Goal: Check status: Check status

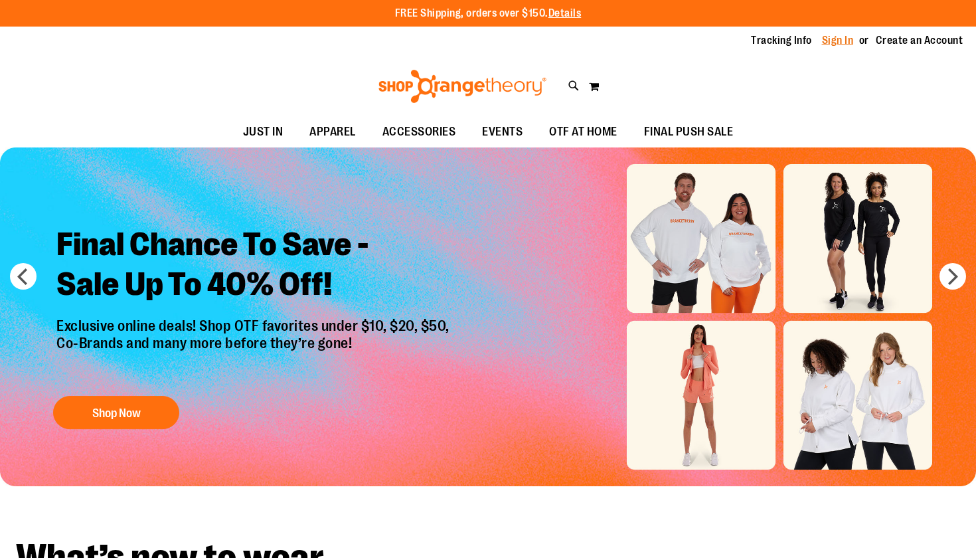
click at [829, 45] on link "Sign In" at bounding box center [838, 40] width 32 height 15
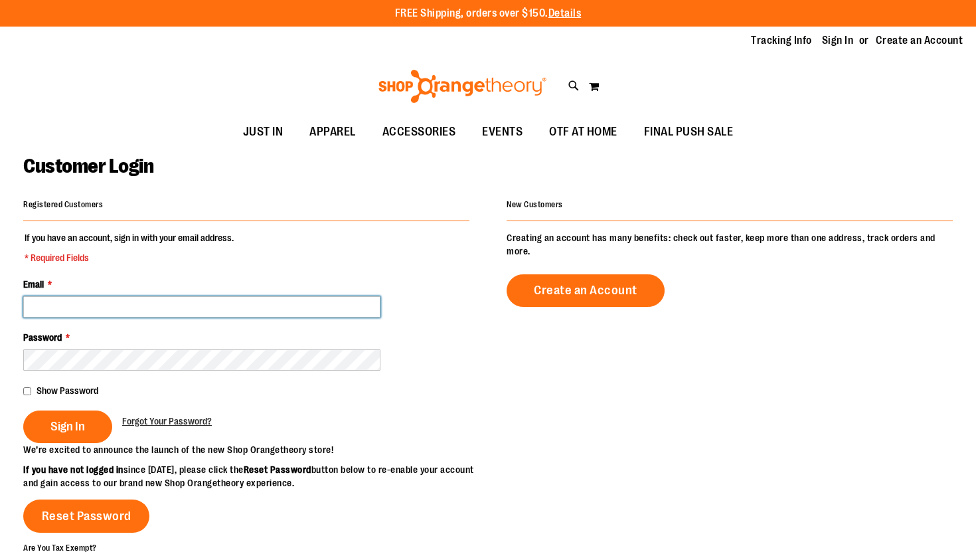
type input "**********"
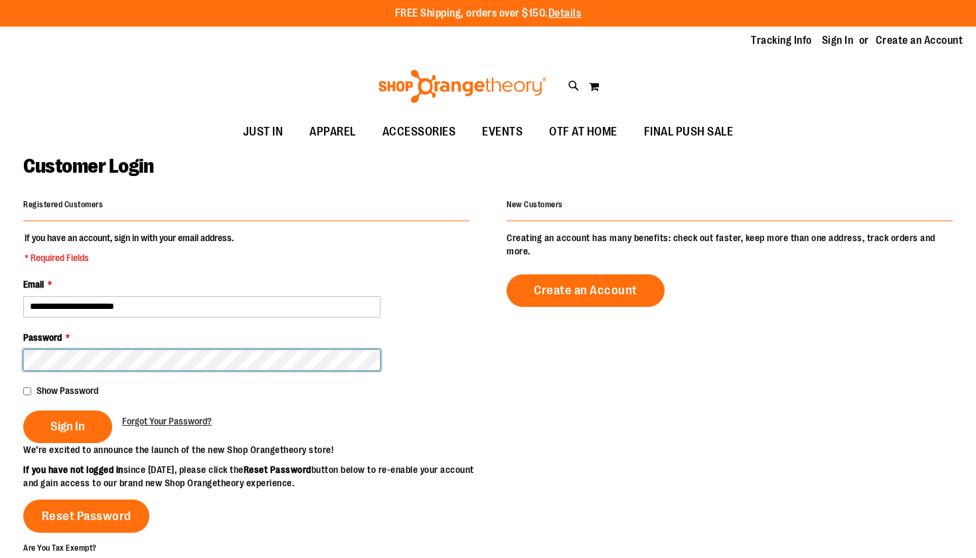
click at [67, 425] on button "Sign In" at bounding box center [67, 426] width 89 height 33
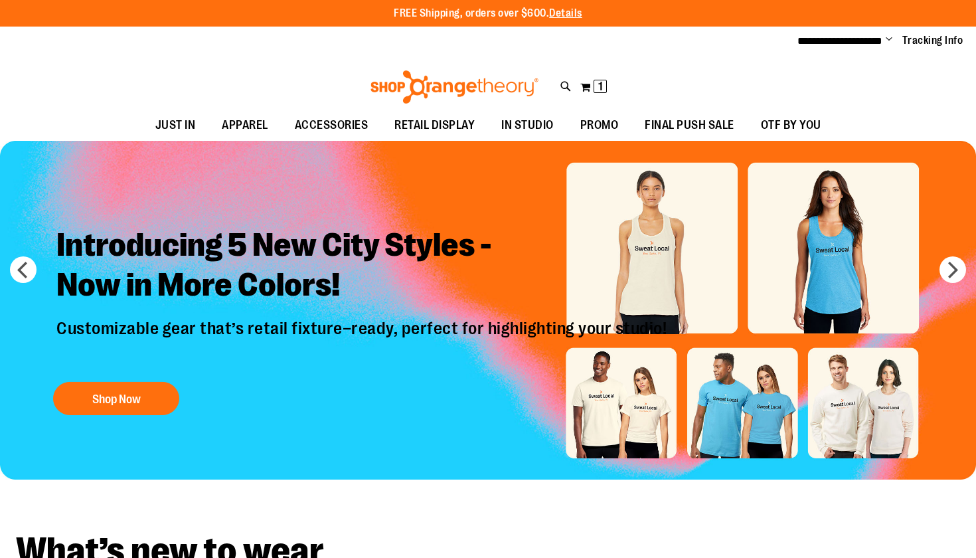
click at [890, 39] on span "Change" at bounding box center [889, 40] width 7 height 13
click at [875, 62] on link "My Account" at bounding box center [842, 64] width 116 height 25
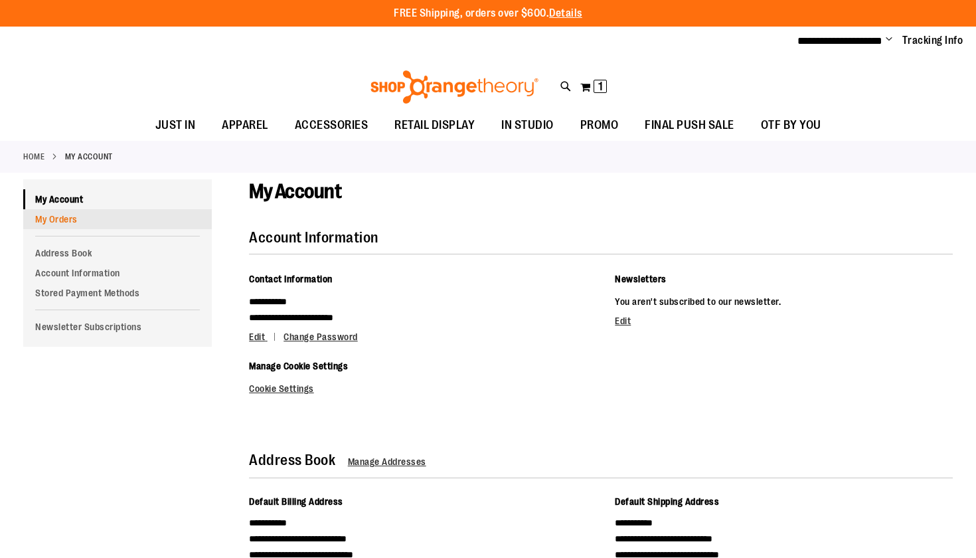
click at [56, 217] on link "My Orders" at bounding box center [117, 219] width 189 height 20
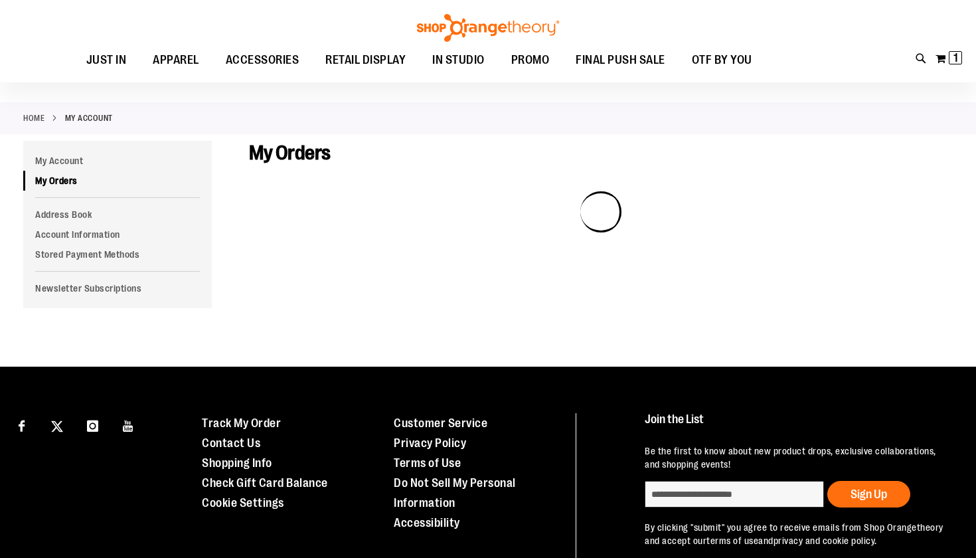
scroll to position [56, 0]
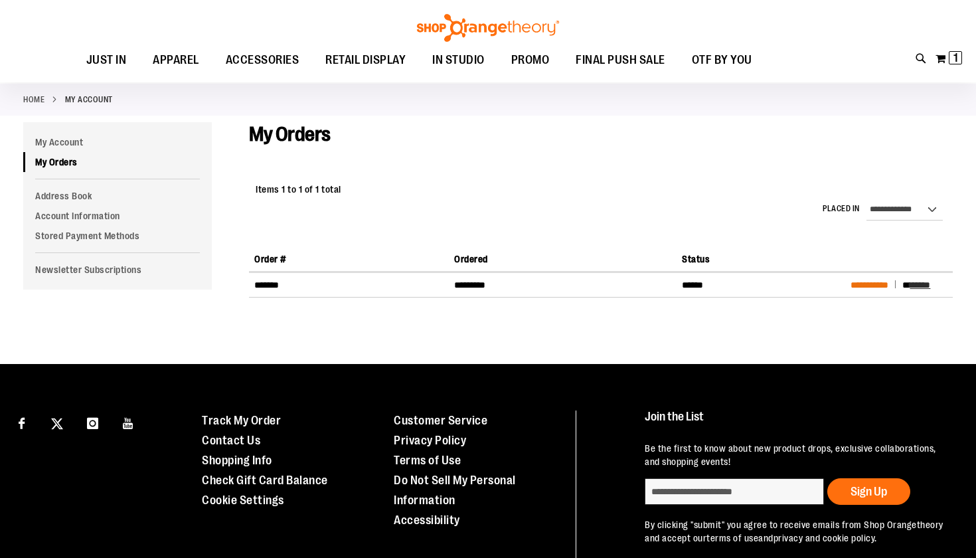
click at [881, 283] on span "**********" at bounding box center [870, 284] width 38 height 9
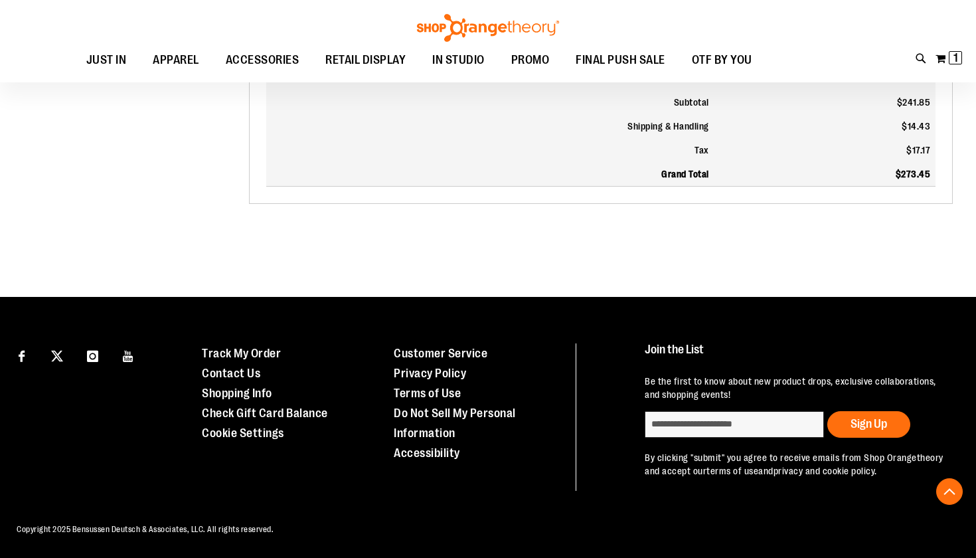
scroll to position [1213, 0]
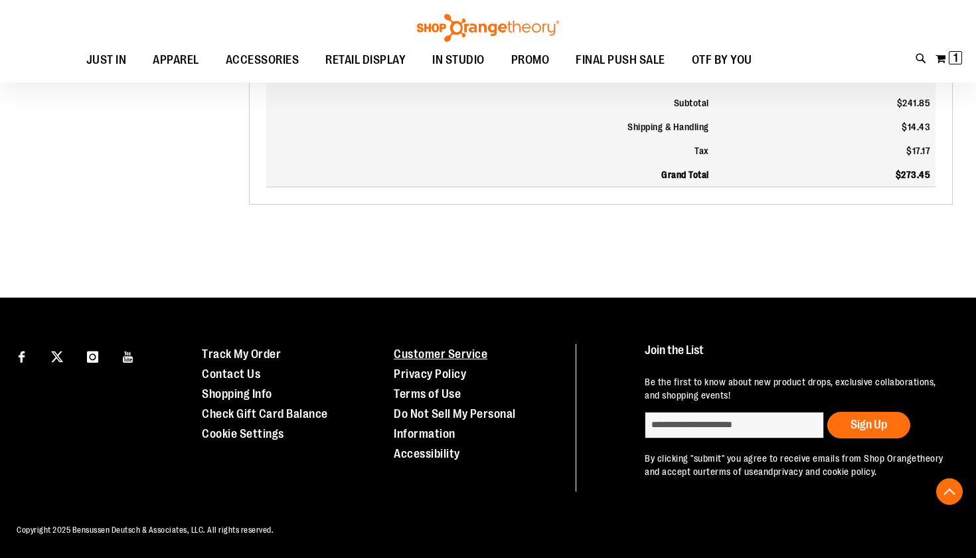
click at [440, 361] on li "Customer Service" at bounding box center [463, 354] width 139 height 20
click at [453, 353] on link "Customer Service" at bounding box center [441, 353] width 94 height 13
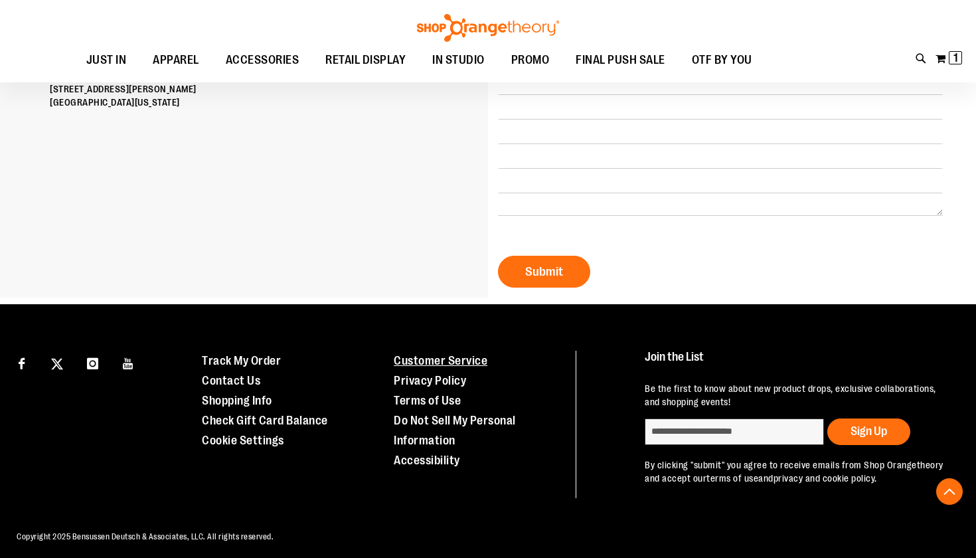
scroll to position [362, 0]
click at [254, 402] on link "Shopping Info" at bounding box center [237, 400] width 70 height 13
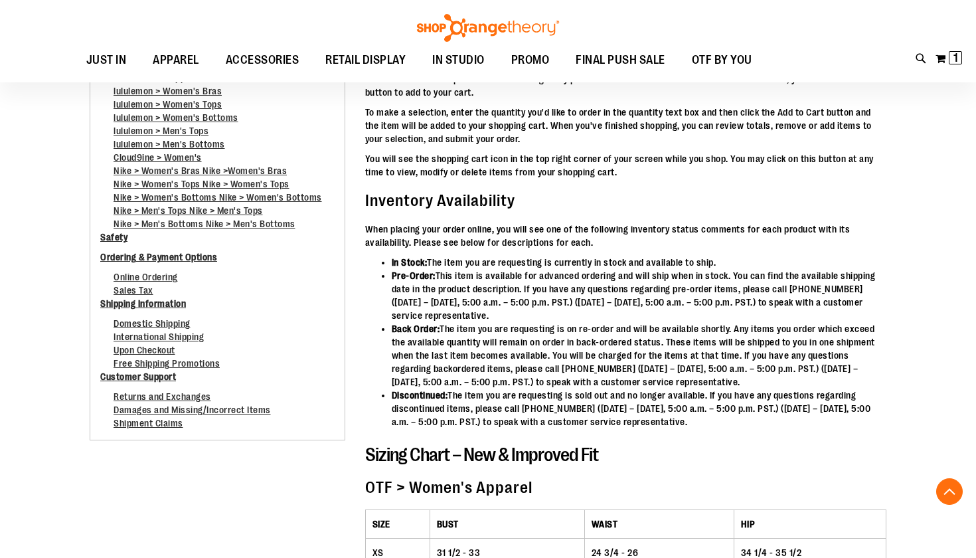
scroll to position [212, 0]
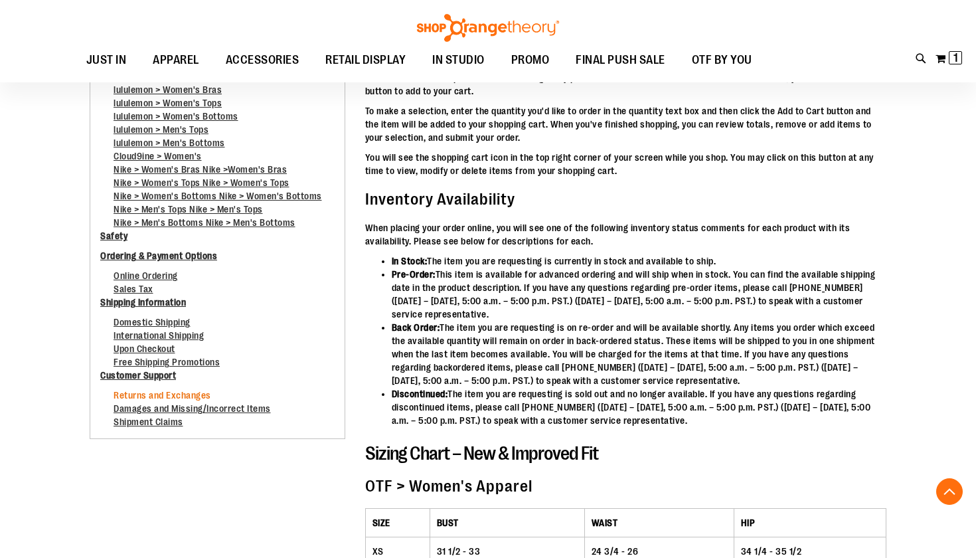
click at [196, 395] on link "Returns and Exchanges" at bounding box center [163, 398] width 98 height 17
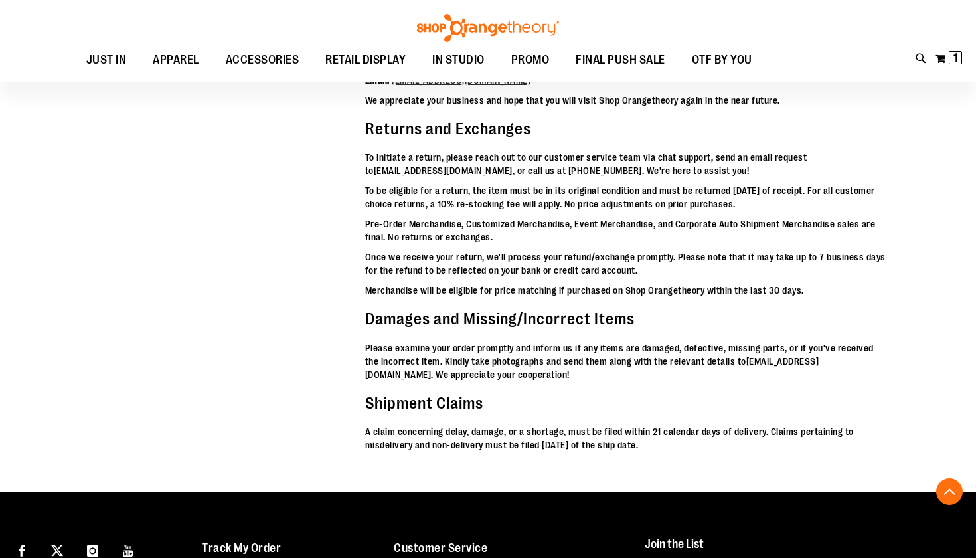
scroll to position [4756, 0]
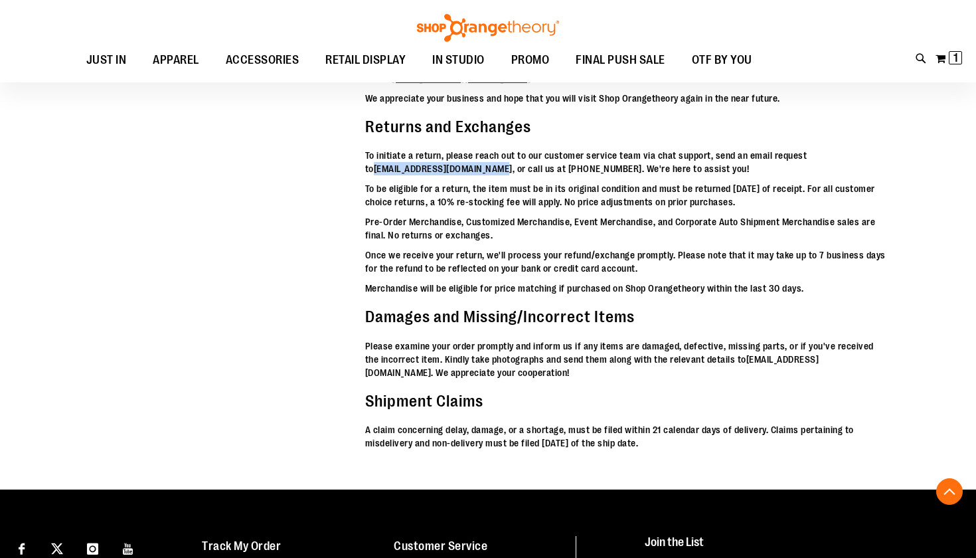
drag, startPoint x: 497, startPoint y: 152, endPoint x: 367, endPoint y: 149, distance: 130.2
click at [367, 149] on p "To initiate a return, please reach out to our customer service team via chat su…" at bounding box center [625, 162] width 521 height 27
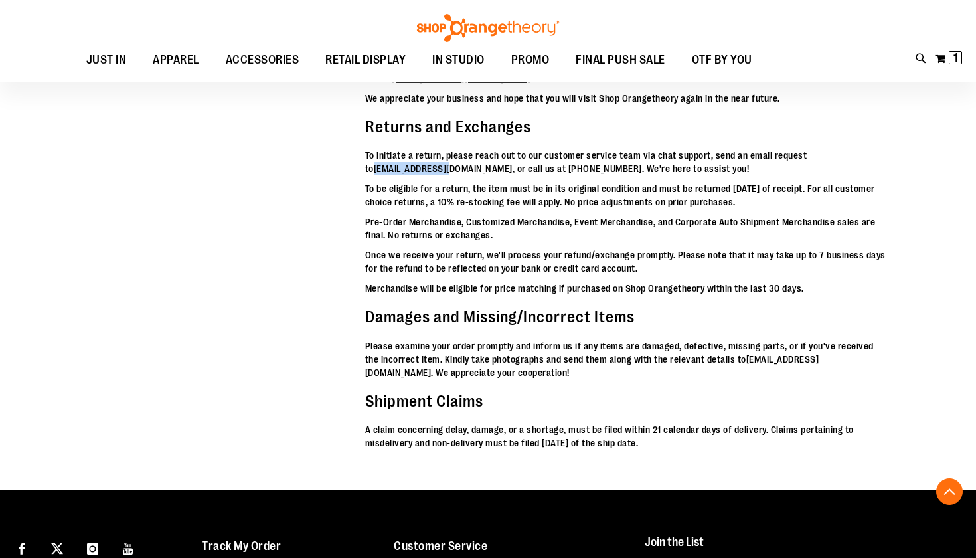
click at [367, 149] on p "To initiate a return, please reach out to our customer service team via chat su…" at bounding box center [625, 162] width 521 height 27
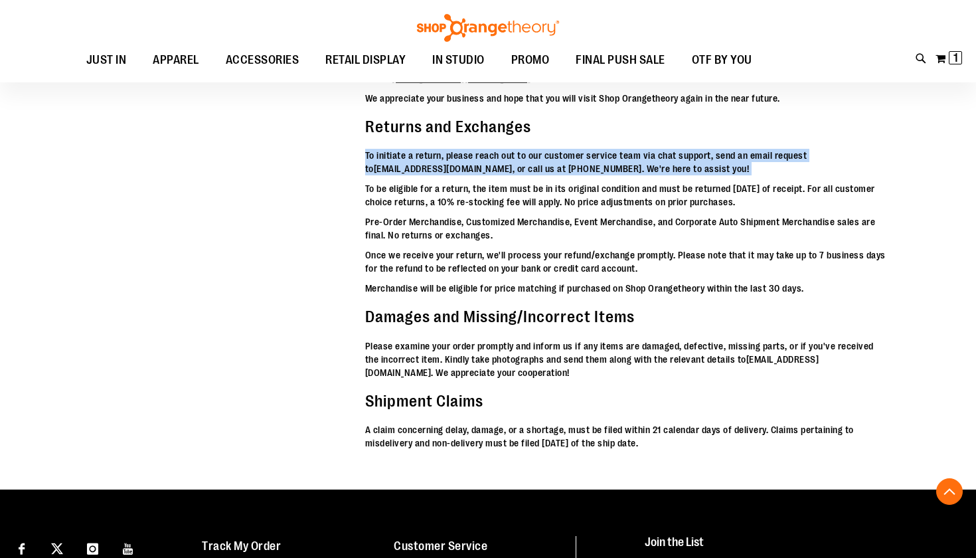
click at [367, 149] on p "To initiate a return, please reach out to our customer service team via chat su…" at bounding box center [625, 162] width 521 height 27
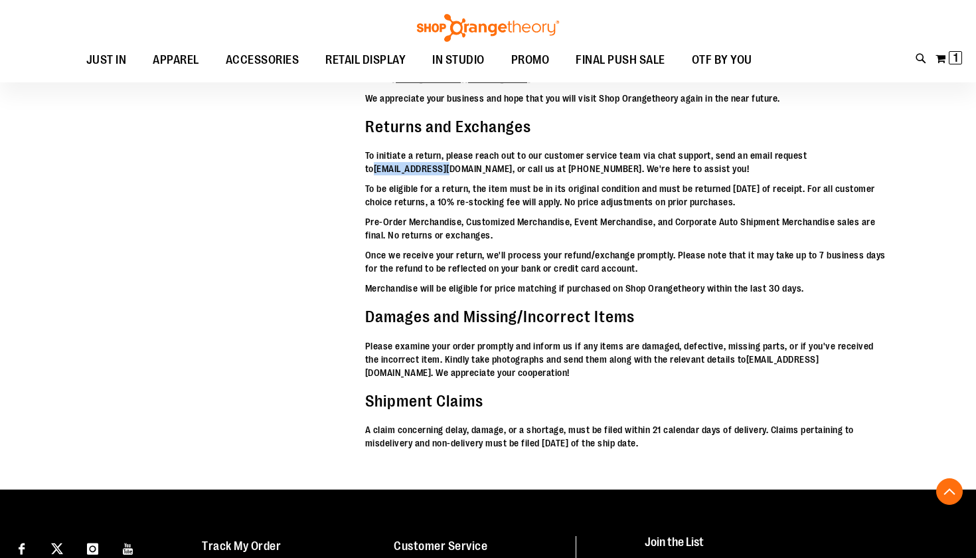
click at [367, 149] on p "To initiate a return, please reach out to our customer service team via chat su…" at bounding box center [625, 162] width 521 height 27
drag, startPoint x: 498, startPoint y: 151, endPoint x: 365, endPoint y: 151, distance: 133.5
click at [365, 151] on p "To initiate a return, please reach out to our customer service team via chat su…" at bounding box center [625, 162] width 521 height 27
copy p "[EMAIL_ADDRESS][DOMAIN_NAME]"
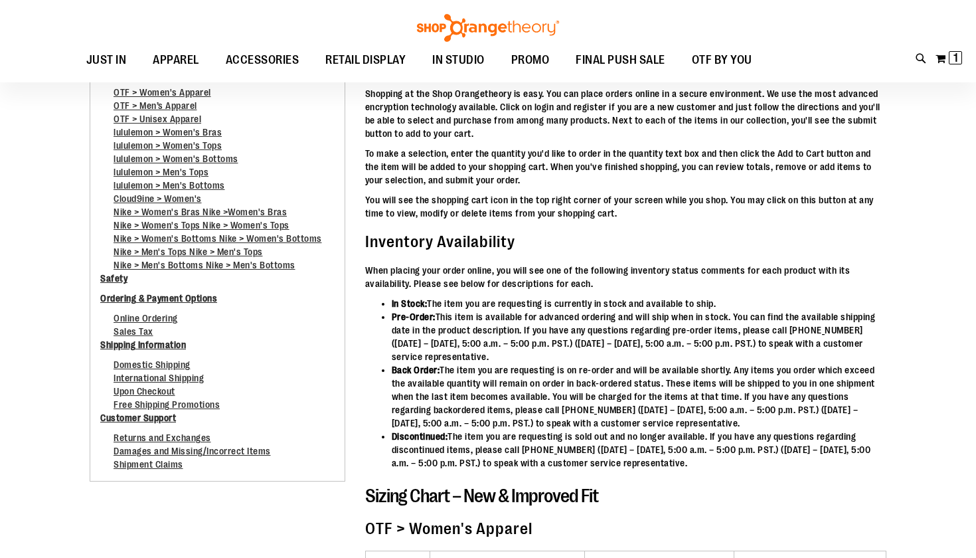
scroll to position [169, 0]
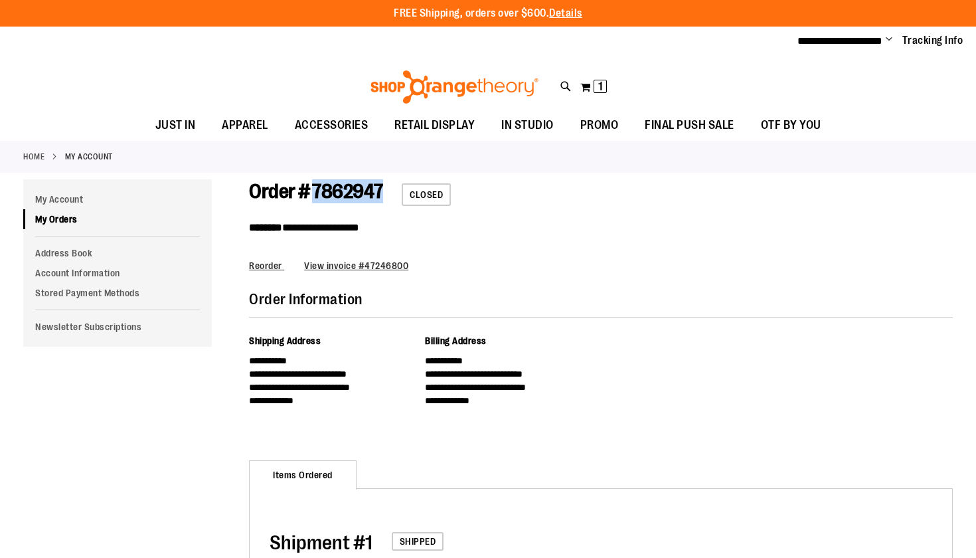
drag, startPoint x: 390, startPoint y: 191, endPoint x: 319, endPoint y: 196, distance: 70.6
click at [319, 196] on span "Order # 7862947" at bounding box center [316, 191] width 134 height 23
copy span "7862947"
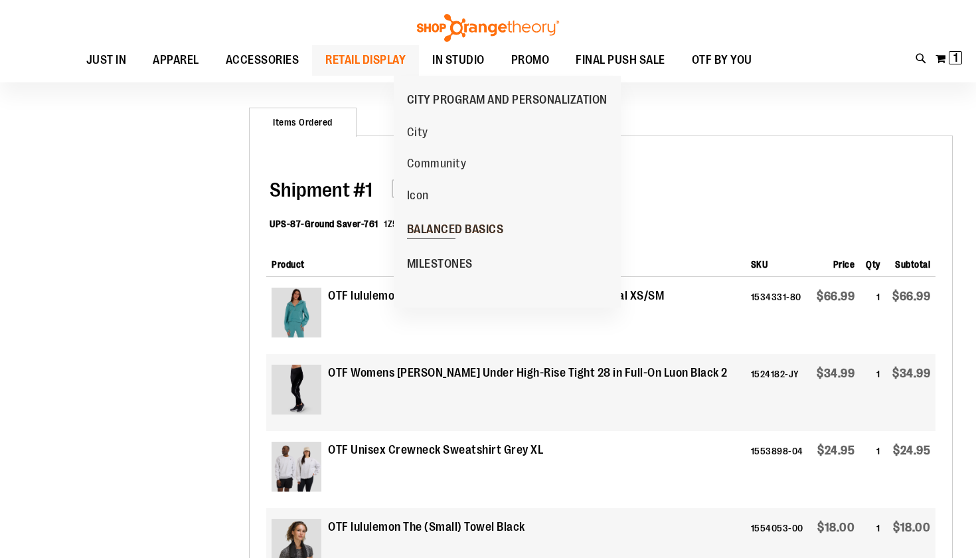
scroll to position [218, 0]
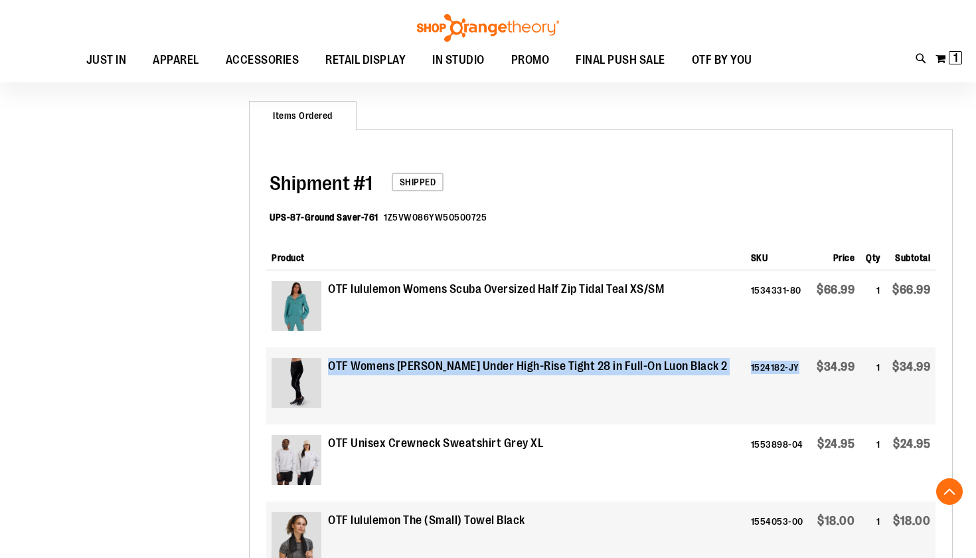
drag, startPoint x: 329, startPoint y: 365, endPoint x: 788, endPoint y: 390, distance: 460.3
click at [788, 390] on tr "OTF Womens [PERSON_NAME] Under High-Rise Tight 28 in Full-On Luon Black 2 15241…" at bounding box center [600, 385] width 669 height 77
copy tr "OTF Womens [PERSON_NAME] Under High-Rise Tight 28 in Full-On Luon Black 2 15241…"
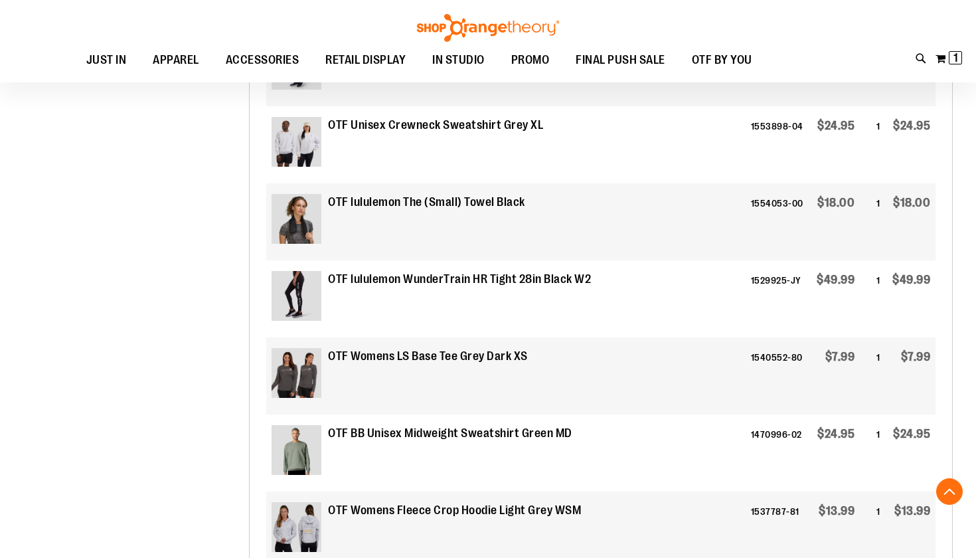
scroll to position [539, 0]
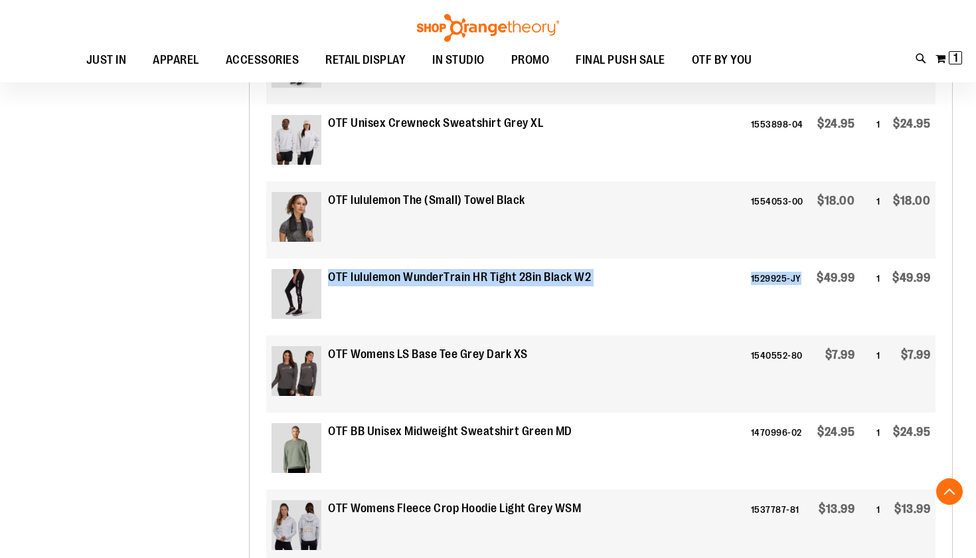
drag, startPoint x: 330, startPoint y: 276, endPoint x: 792, endPoint y: 300, distance: 462.1
click at [792, 300] on tr "OTF lululemon WunderTrain HR Tight 28in Black W2 1529925-JY $49.99 1 $49.99" at bounding box center [600, 296] width 669 height 77
copy tr "OTF lululemon WunderTrain HR Tight 28in Black W2 1529925-JY"
